Goal: Transaction & Acquisition: Purchase product/service

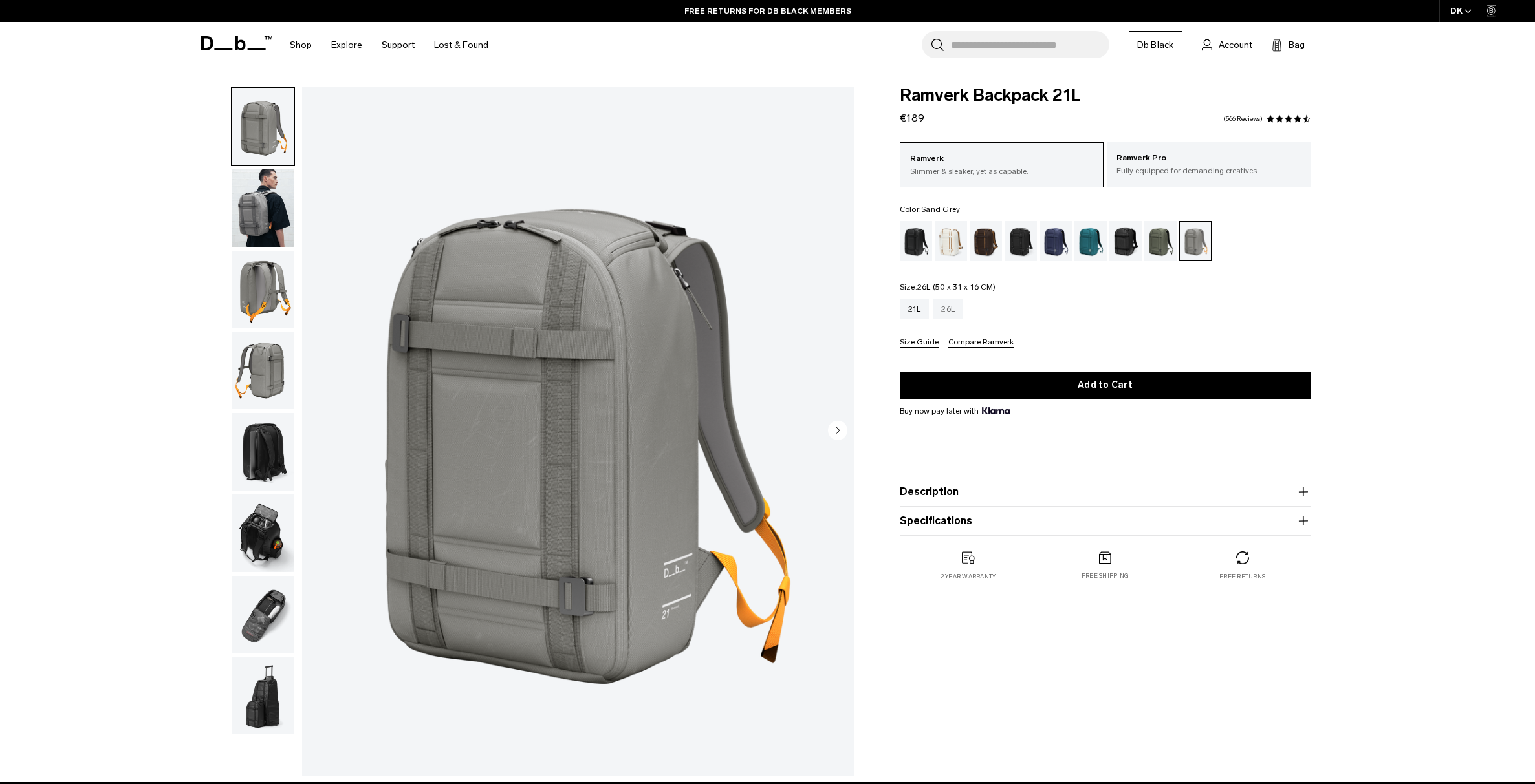
click at [948, 318] on div "26L" at bounding box center [947, 309] width 30 height 21
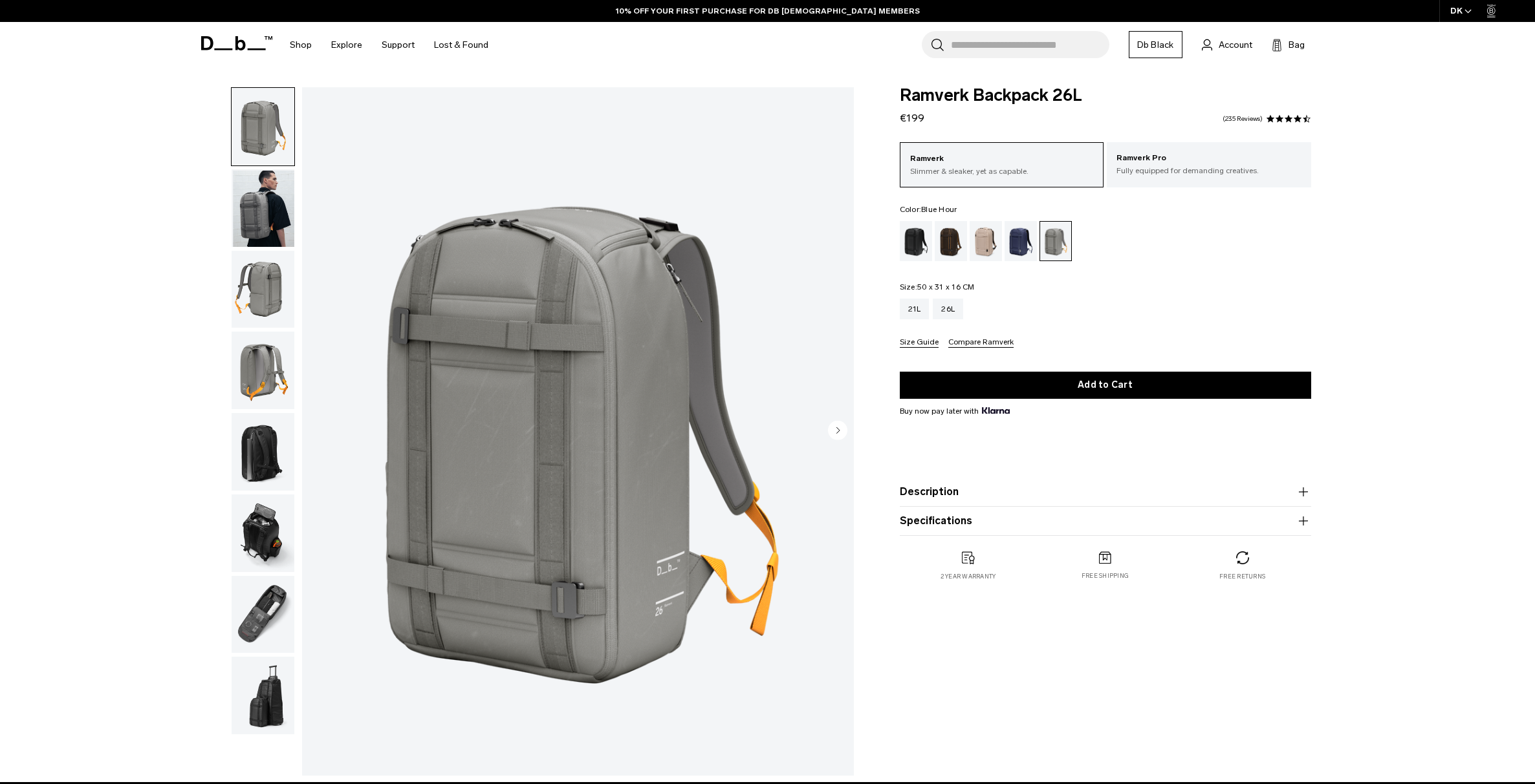
click at [1016, 247] on div "Blue Hour" at bounding box center [1021, 241] width 33 height 40
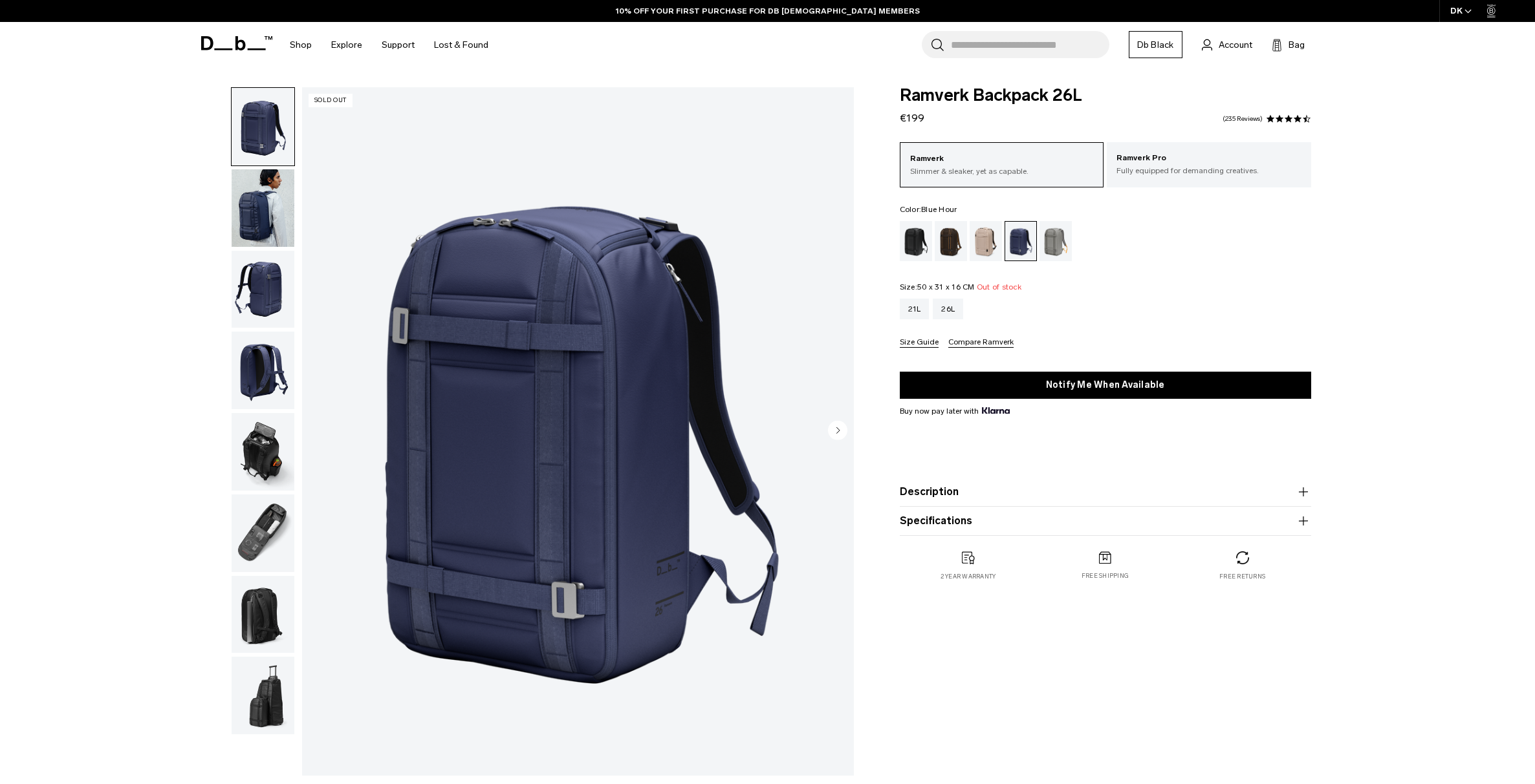
click at [981, 245] on div "Fogbow Beige" at bounding box center [986, 241] width 33 height 40
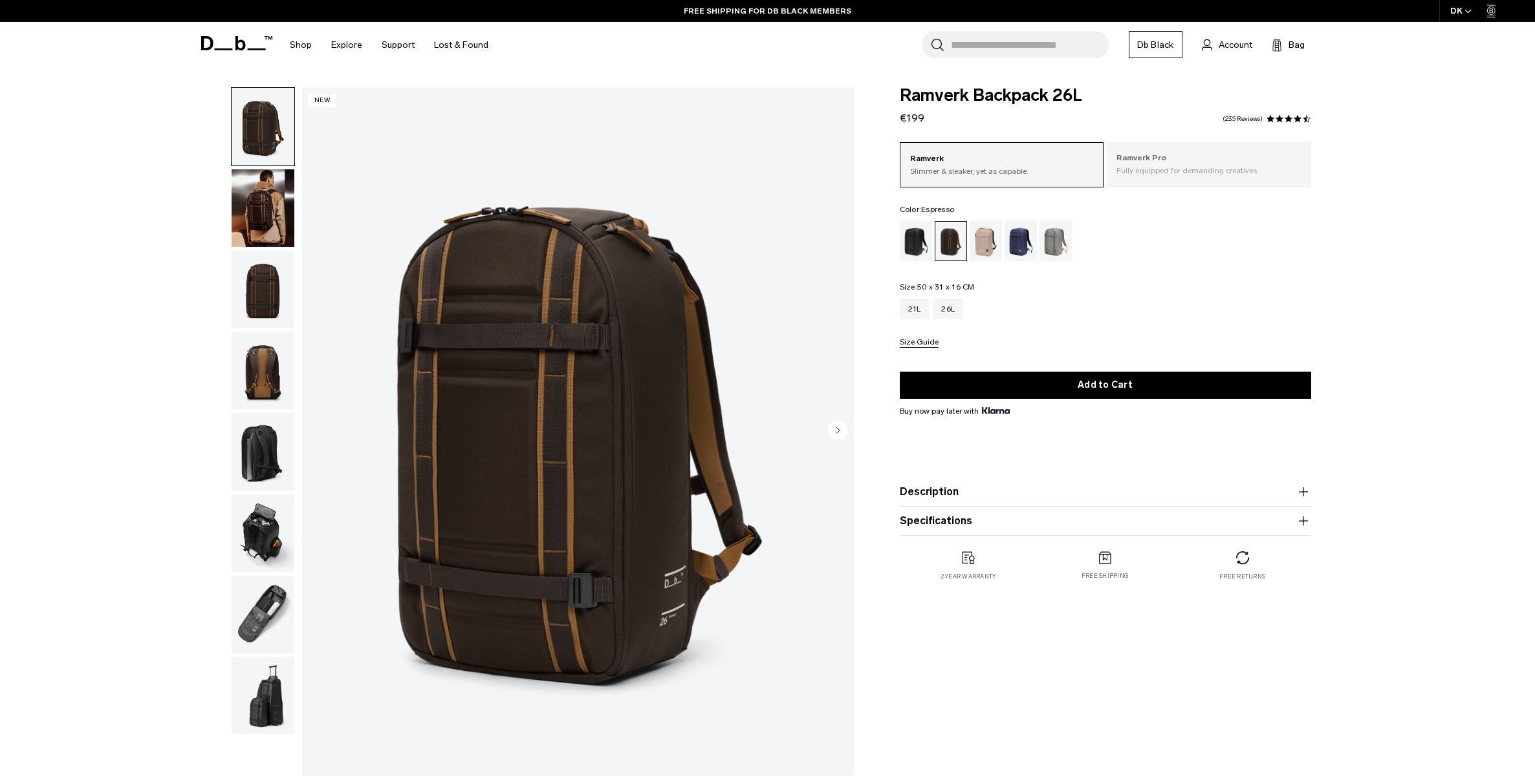
click at [1151, 164] on p "Ramverk Pro" at bounding box center [1208, 158] width 185 height 13
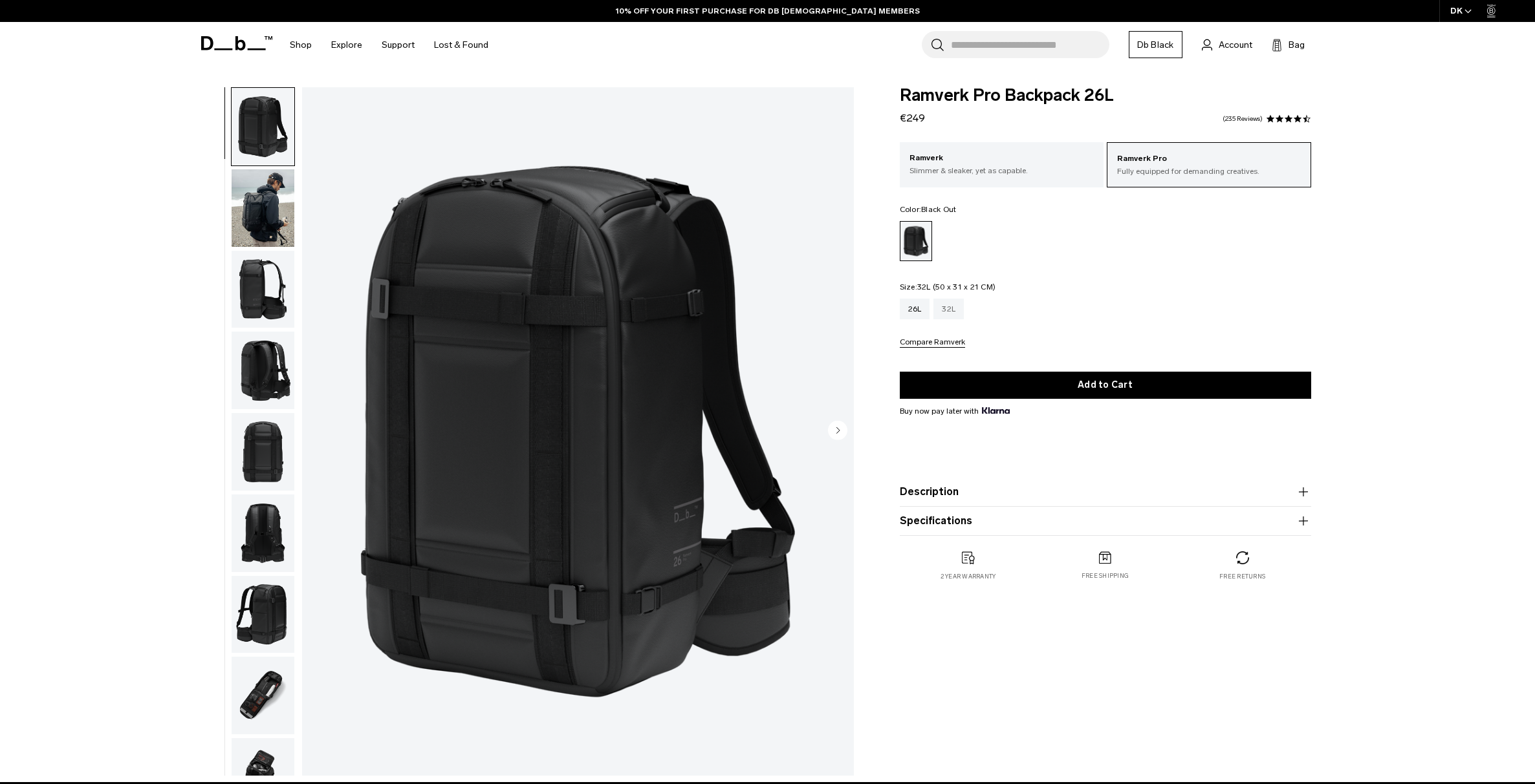
click at [949, 312] on div "32L" at bounding box center [948, 309] width 30 height 21
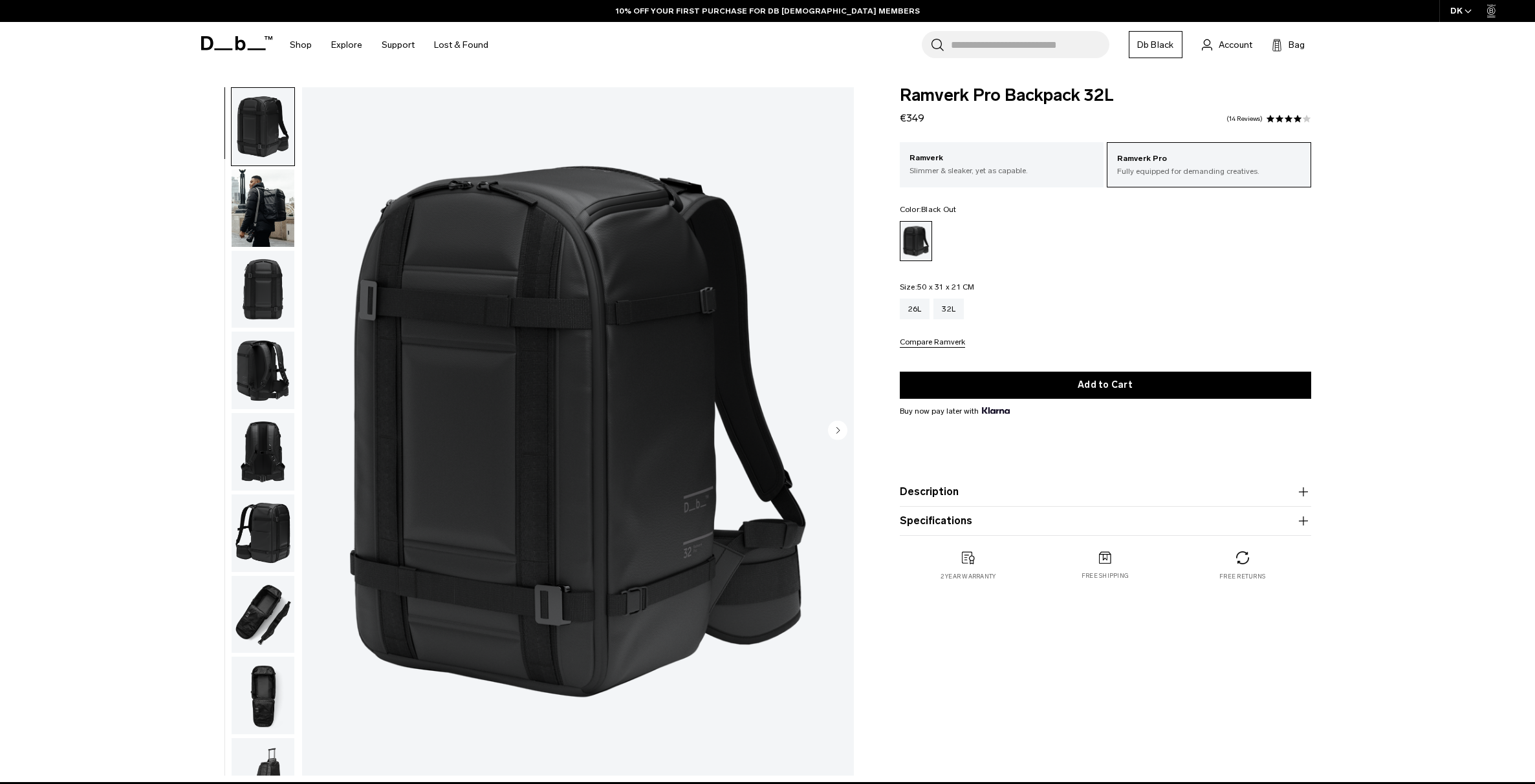
click at [991, 163] on p "Ramverk" at bounding box center [1001, 158] width 185 height 13
